Goal: Task Accomplishment & Management: Manage account settings

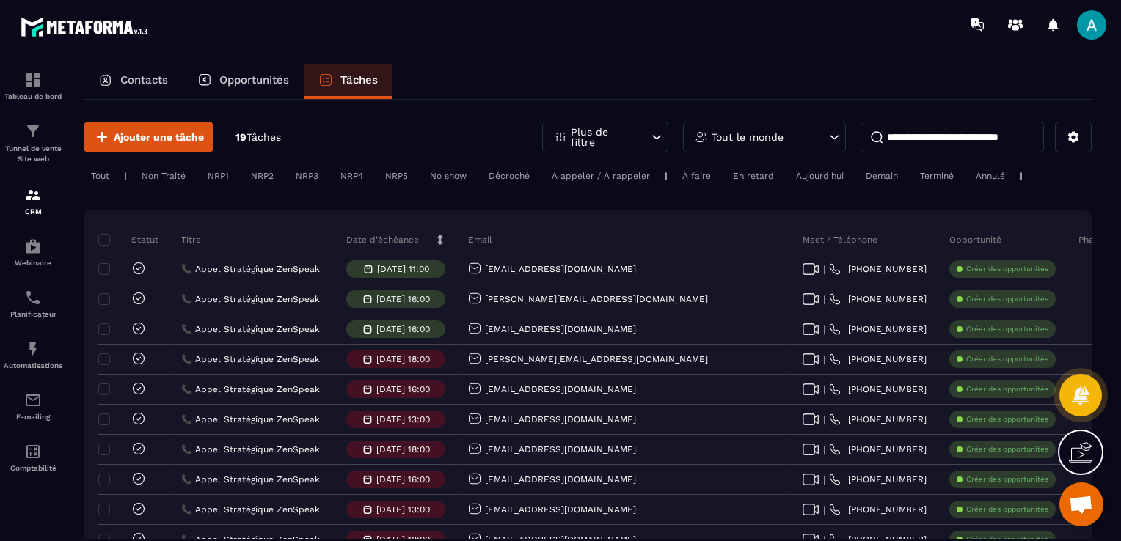
click at [151, 75] on p "Contacts" at bounding box center [144, 79] width 48 height 13
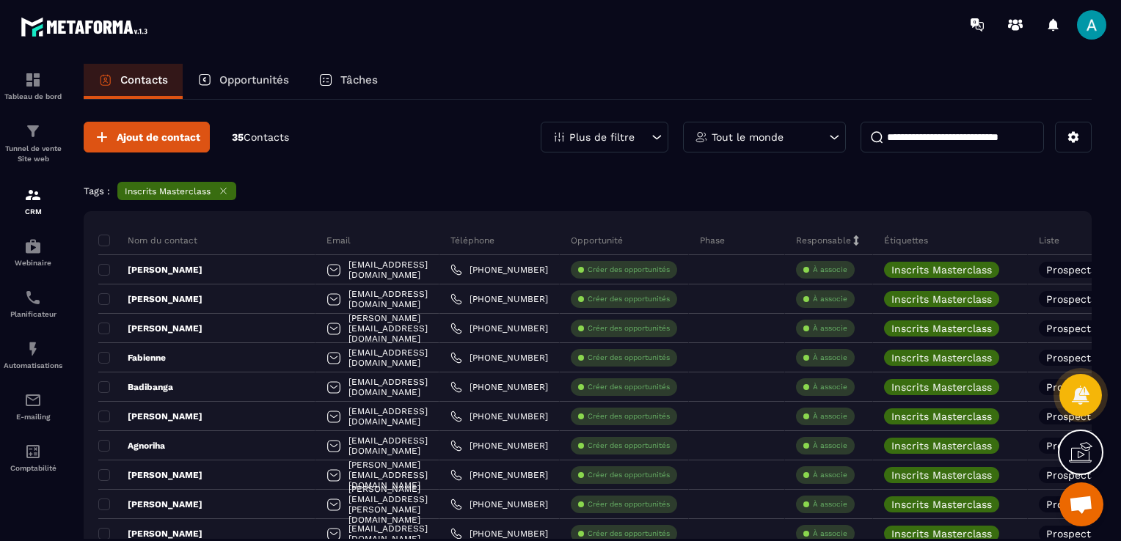
drag, startPoint x: 223, startPoint y: 186, endPoint x: 355, endPoint y: 170, distance: 133.0
click at [223, 186] on icon at bounding box center [223, 191] width 11 height 11
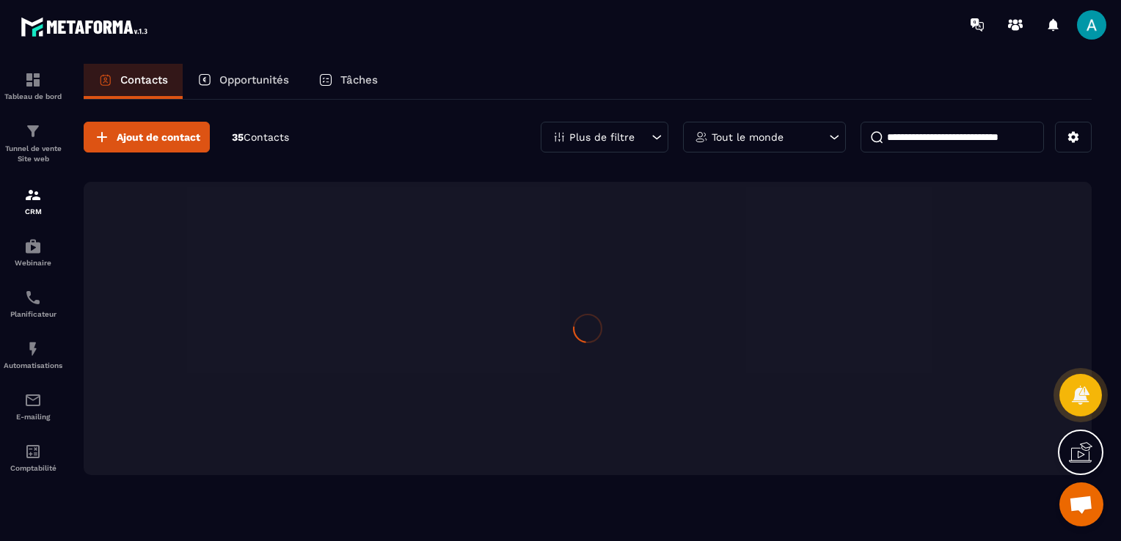
click at [617, 127] on div "Plus de filtre" at bounding box center [605, 137] width 128 height 31
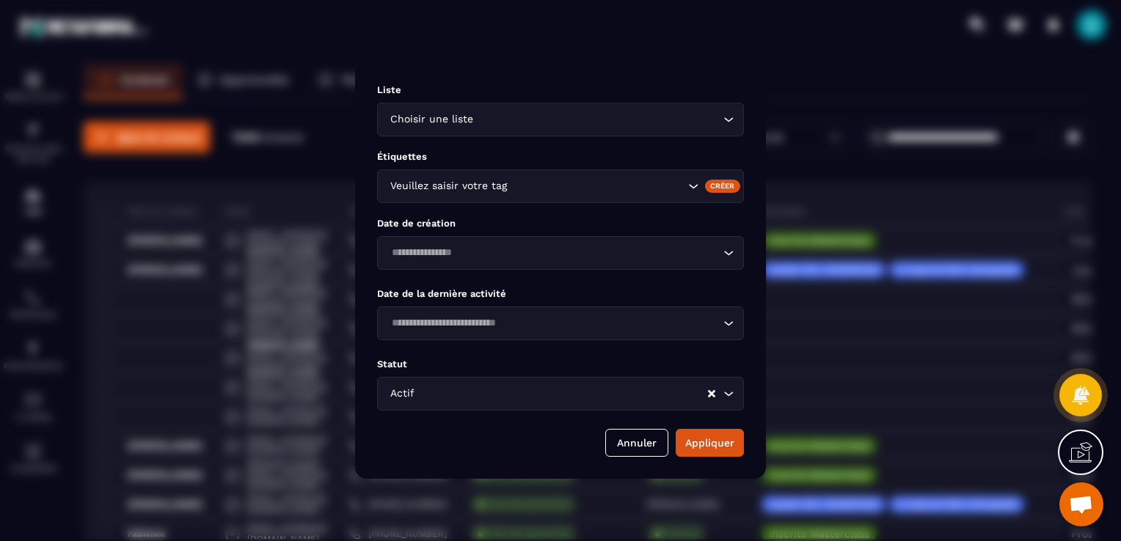
click at [491, 183] on div "Veuillez saisir votre tag" at bounding box center [535, 186] width 301 height 16
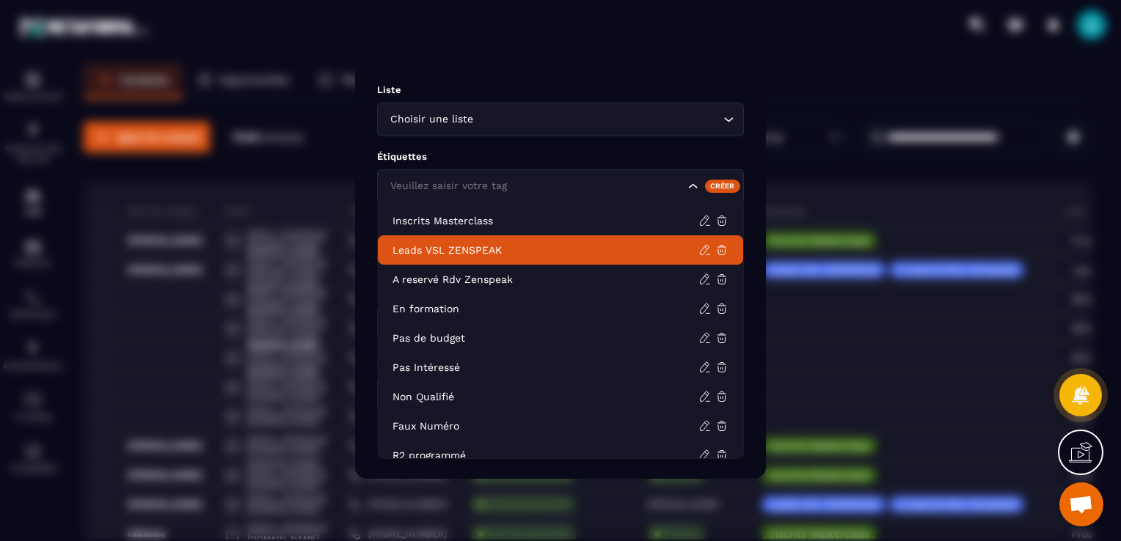
click at [515, 238] on li "Leads VSL ZENSPEAK" at bounding box center [560, 249] width 365 height 29
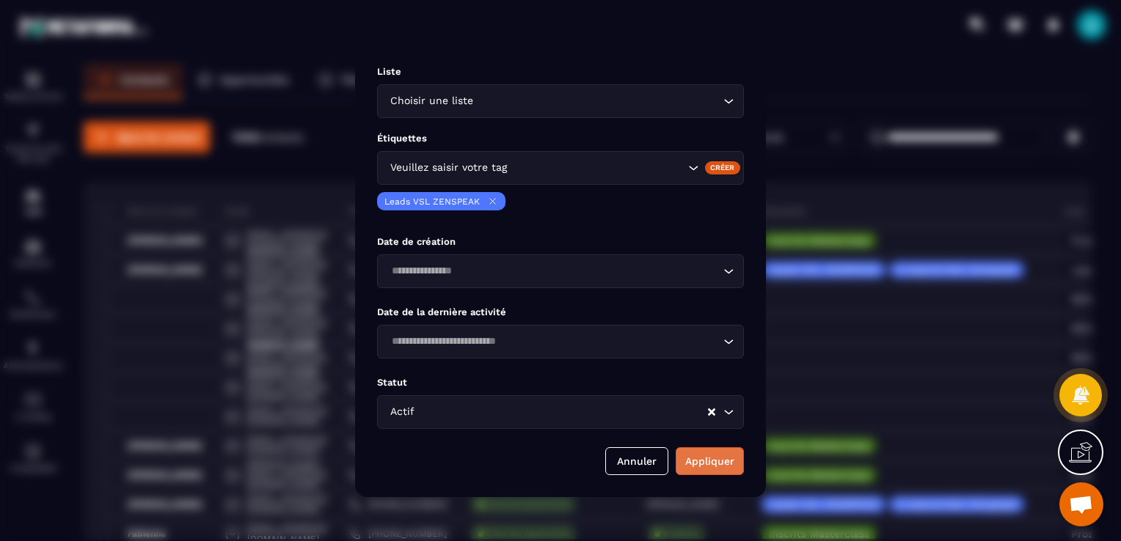
click at [708, 456] on button "Appliquer" at bounding box center [709, 461] width 68 height 28
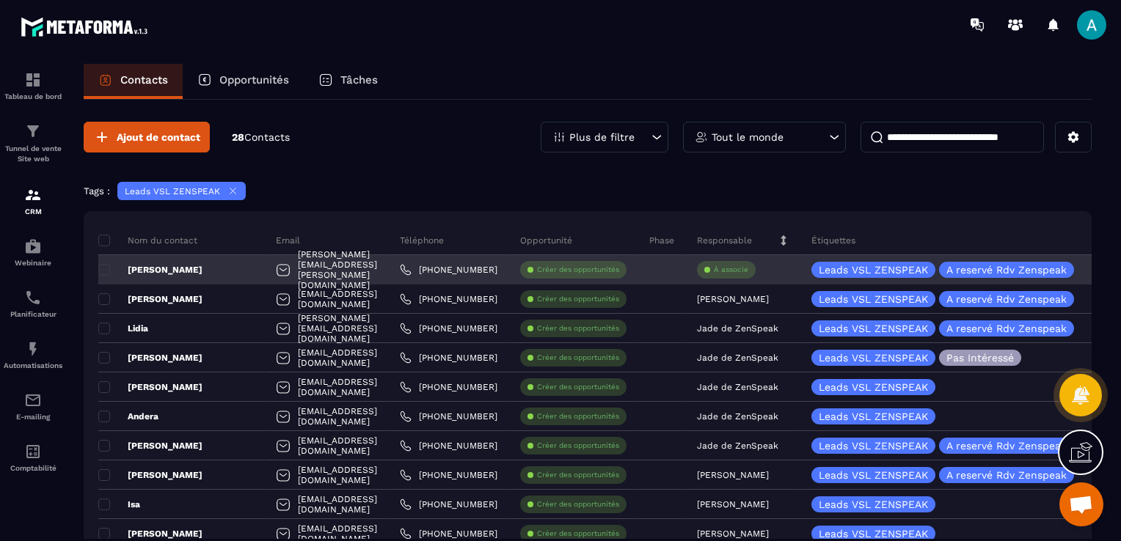
click at [748, 265] on p "À associe" at bounding box center [731, 270] width 34 height 10
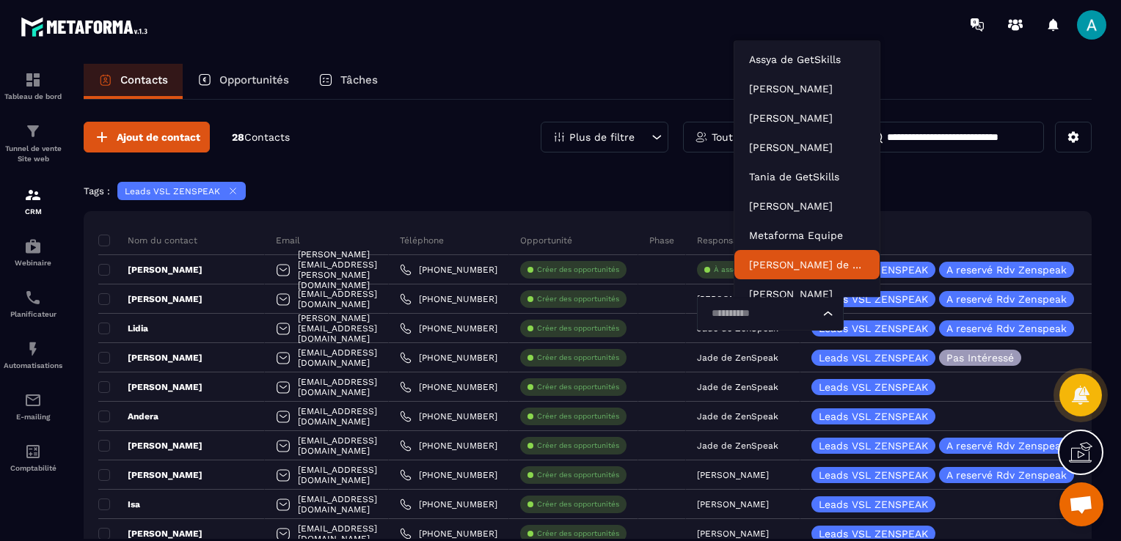
scroll to position [44, 0]
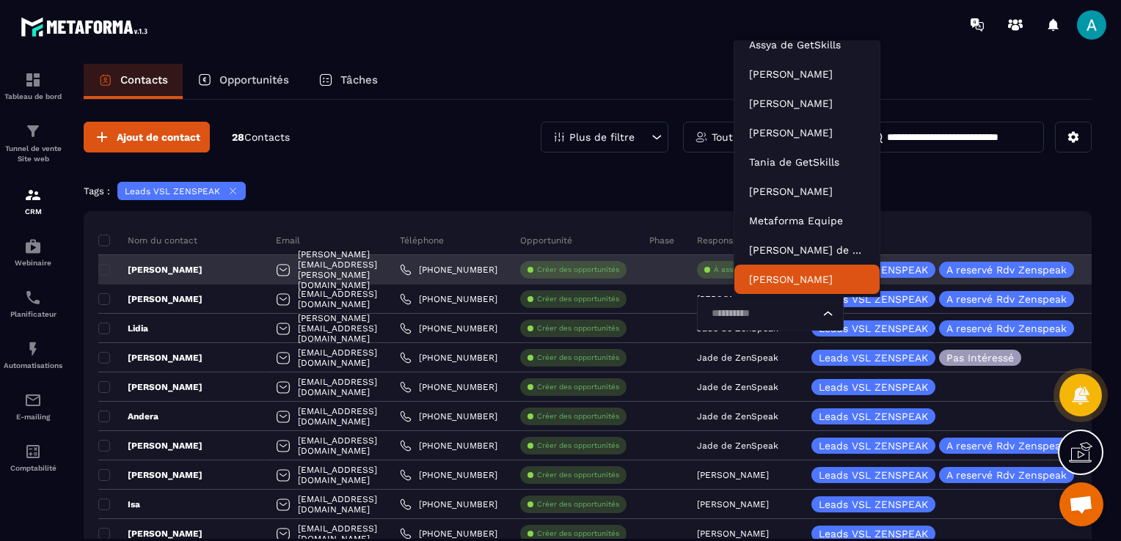
click at [747, 313] on input "Search for option" at bounding box center [762, 314] width 113 height 16
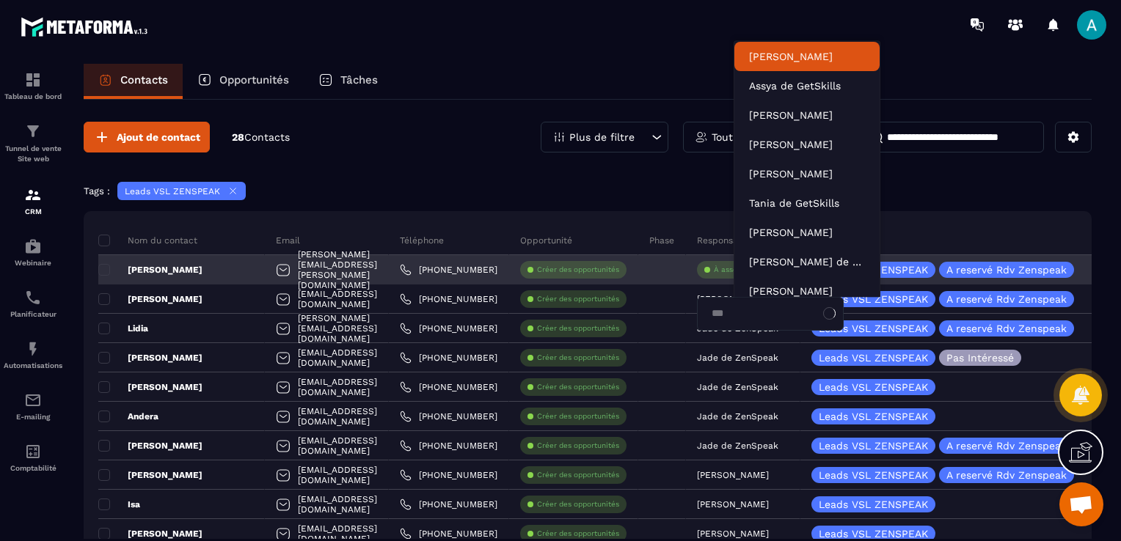
type input "****"
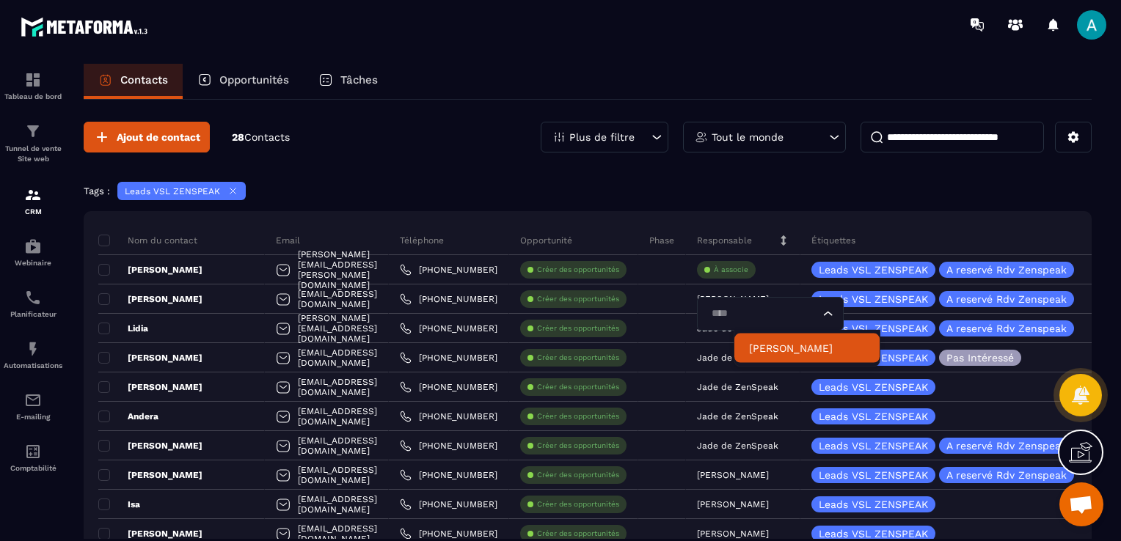
click at [787, 356] on li "[PERSON_NAME]" at bounding box center [806, 348] width 145 height 29
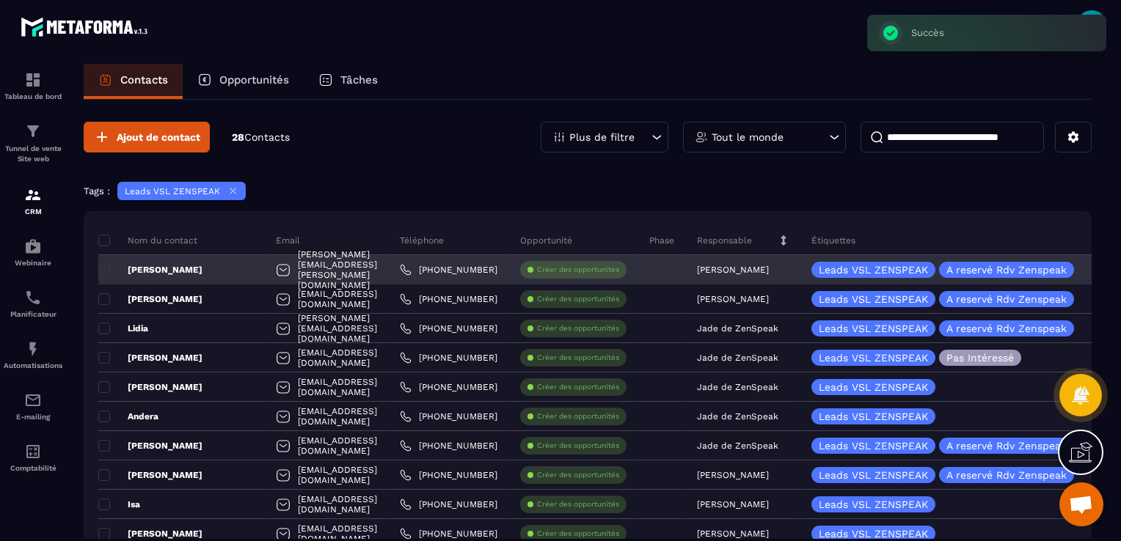
click at [220, 268] on div "[PERSON_NAME]" at bounding box center [181, 269] width 166 height 29
